Goal: Find specific page/section: Find specific page/section

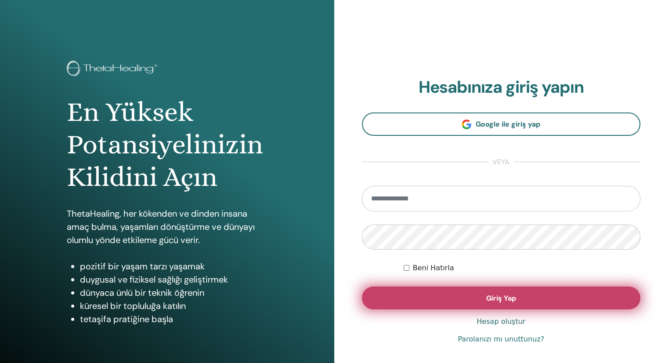
type input "**********"
click at [442, 302] on button "Giriş Yap" at bounding box center [501, 297] width 279 height 23
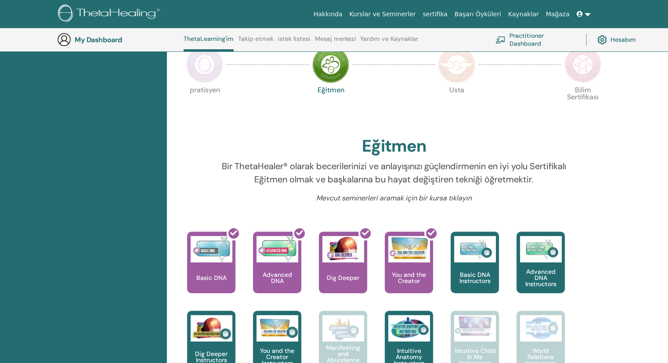
scroll to position [188, 0]
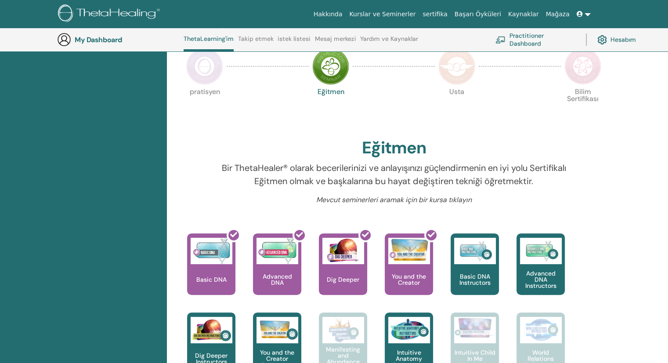
click at [207, 76] on img at bounding box center [204, 66] width 37 height 37
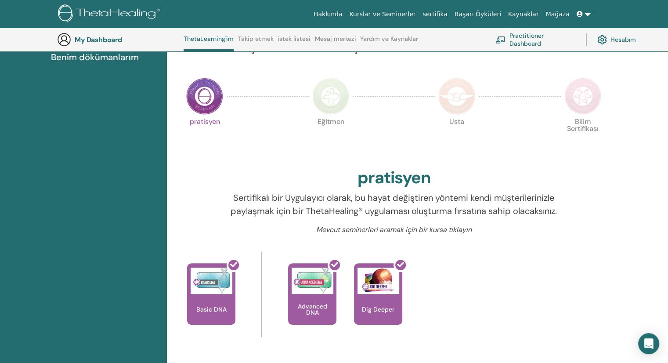
scroll to position [156, 0]
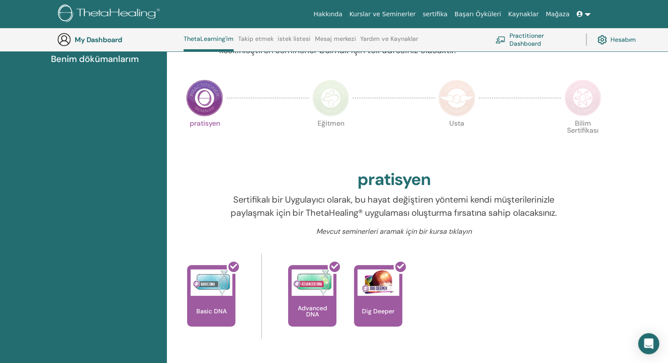
drag, startPoint x: 673, startPoint y: 95, endPoint x: 650, endPoint y: 143, distance: 52.8
click at [650, 143] on html "Hakkında Kurslar ve Seminerler sertifika Başarı Öyküleri Kaynaklar Mağaza BT Be…" at bounding box center [334, 25] width 668 height 363
click at [327, 101] on img at bounding box center [330, 97] width 37 height 37
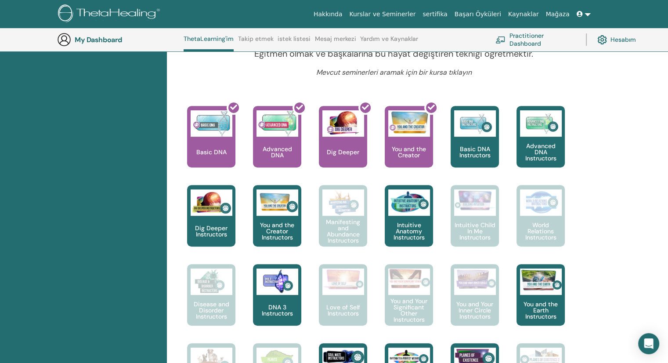
scroll to position [329, 0]
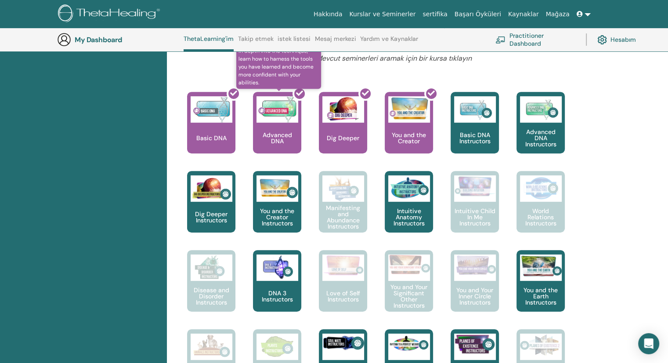
click at [273, 115] on div at bounding box center [282, 125] width 48 height 79
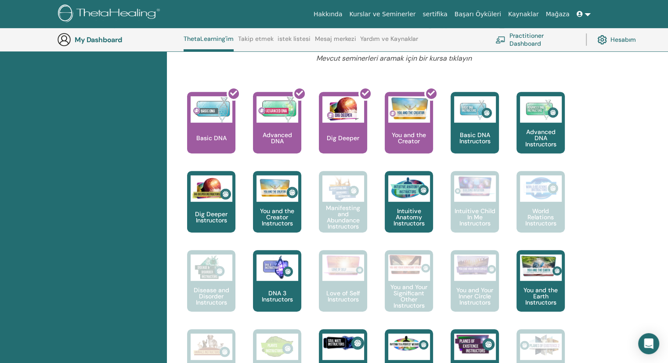
scroll to position [111, 0]
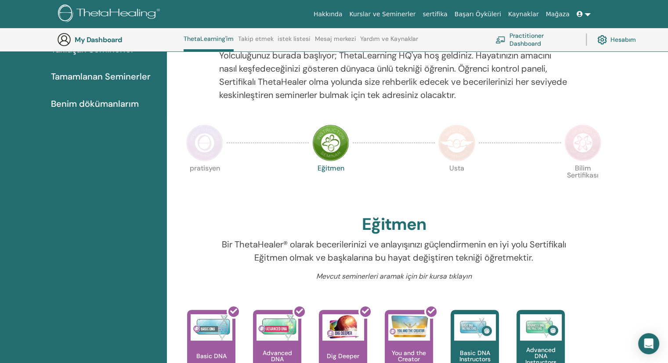
click at [215, 149] on img at bounding box center [204, 142] width 37 height 37
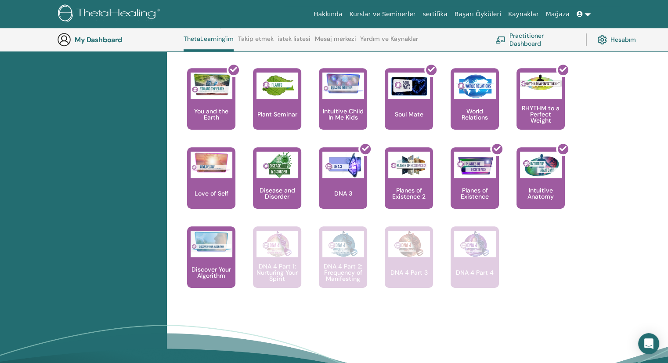
scroll to position [551, 0]
